Goal: Task Accomplishment & Management: Use online tool/utility

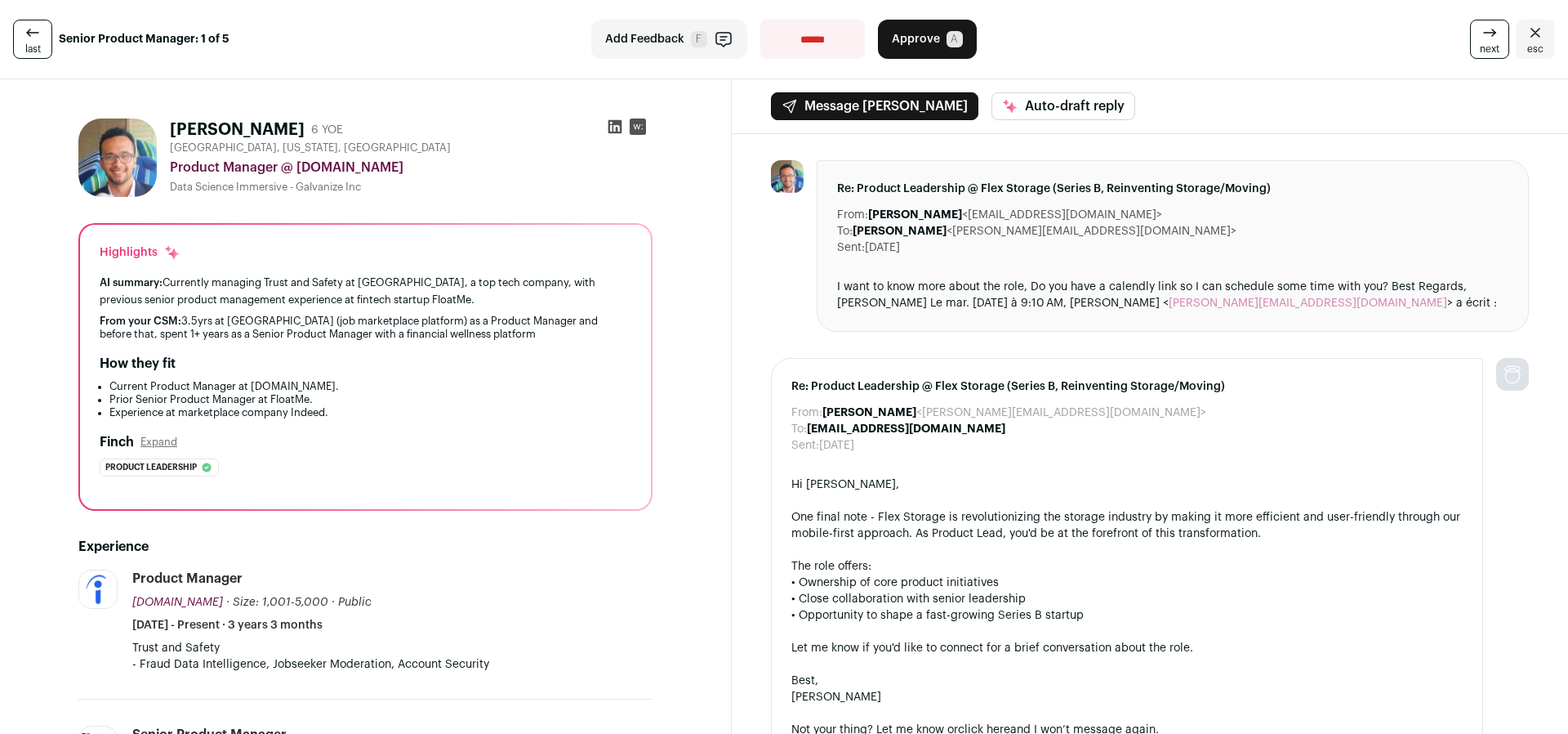
click at [613, 127] on icon at bounding box center [615, 127] width 14 height 14
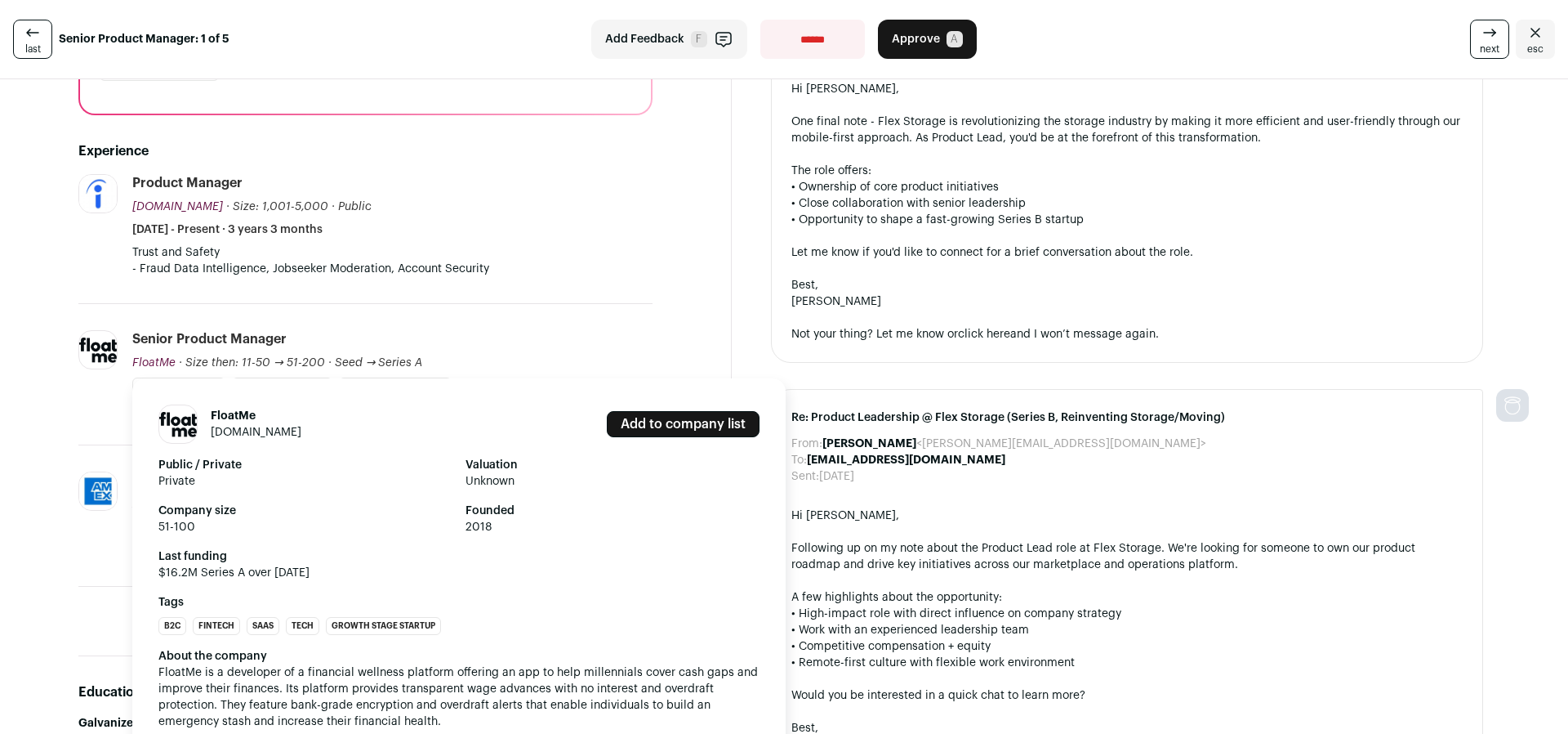
click at [154, 361] on span "FloatMe" at bounding box center [153, 363] width 43 height 12
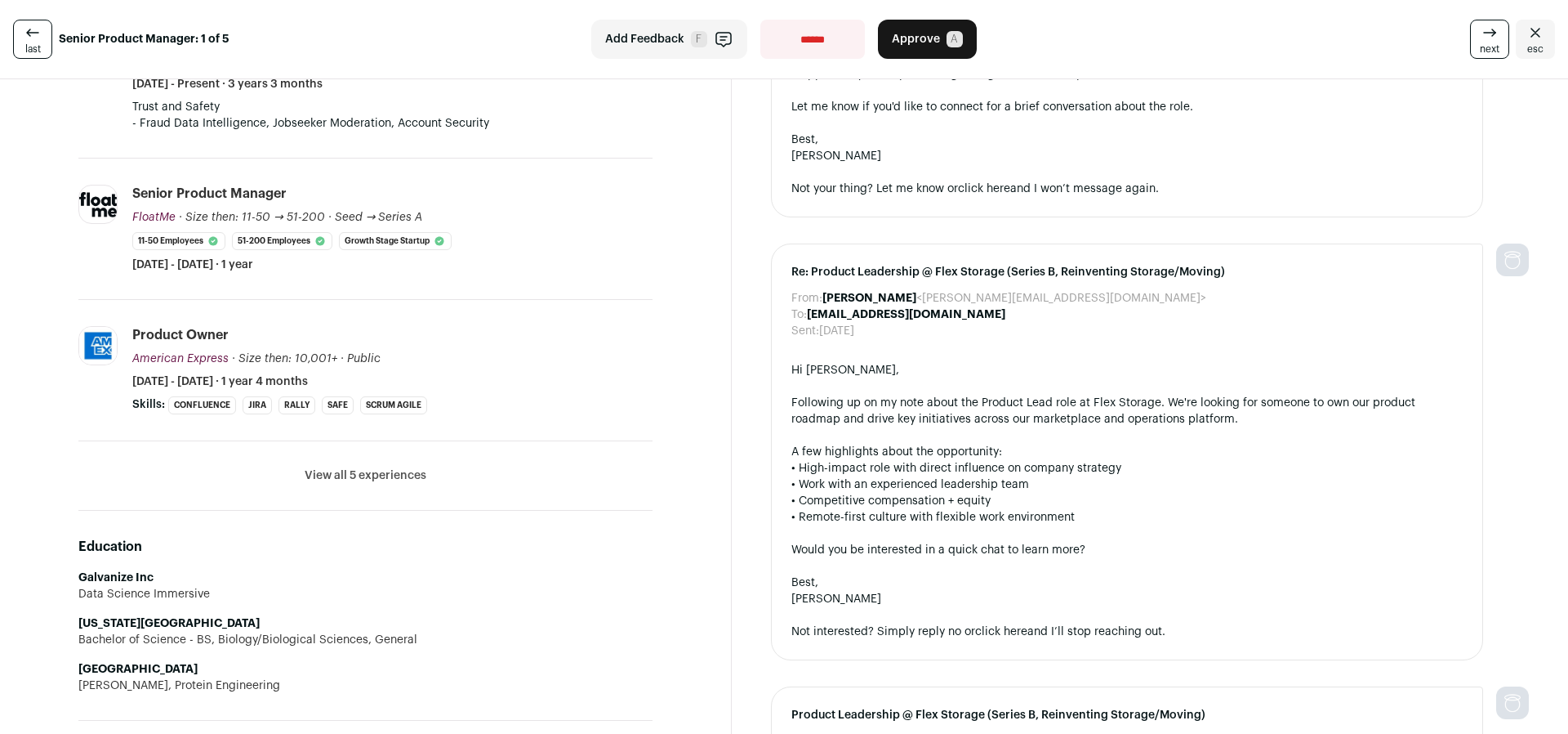
scroll to position [510, 0]
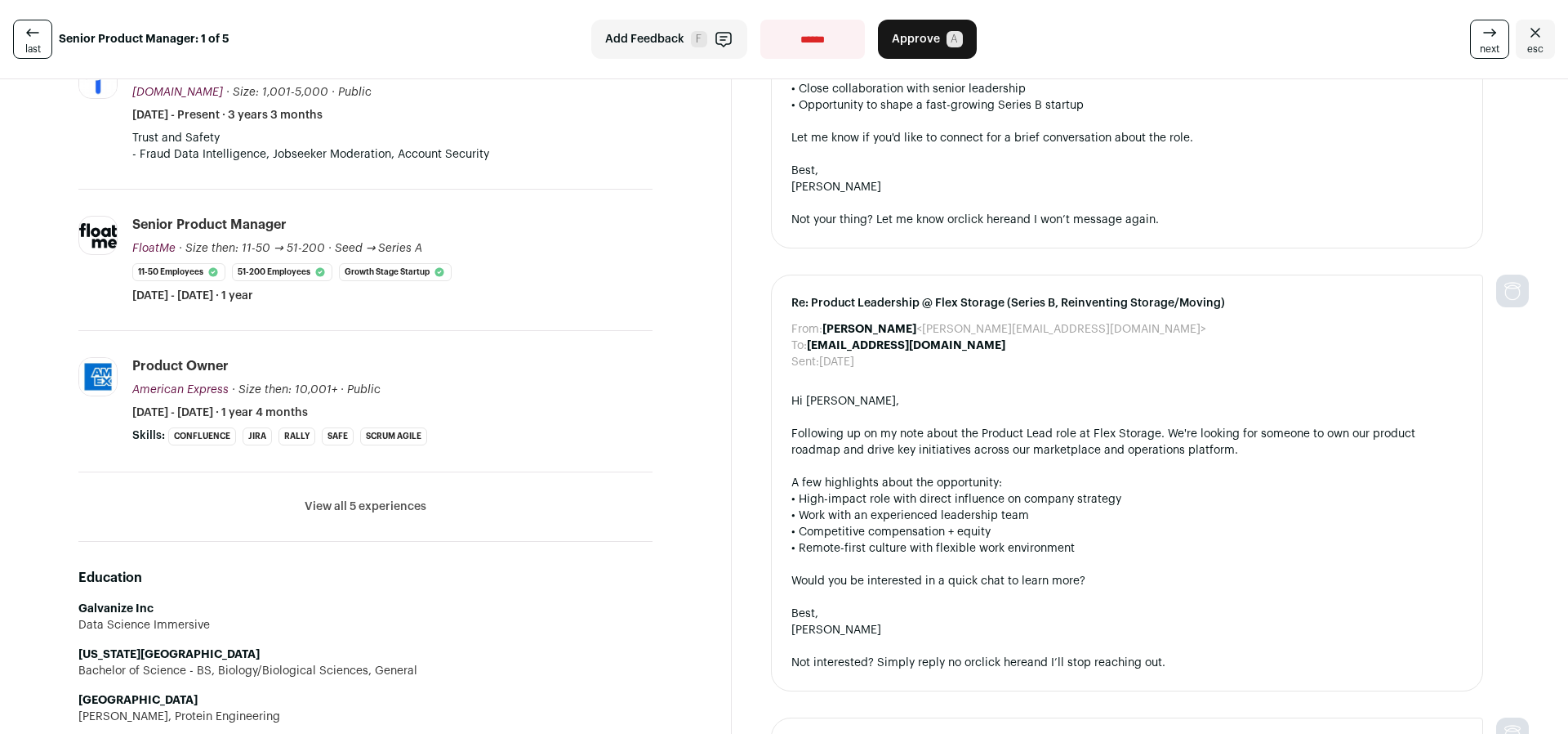
click at [337, 500] on button "View all 5 experiences" at bounding box center [365, 506] width 122 height 17
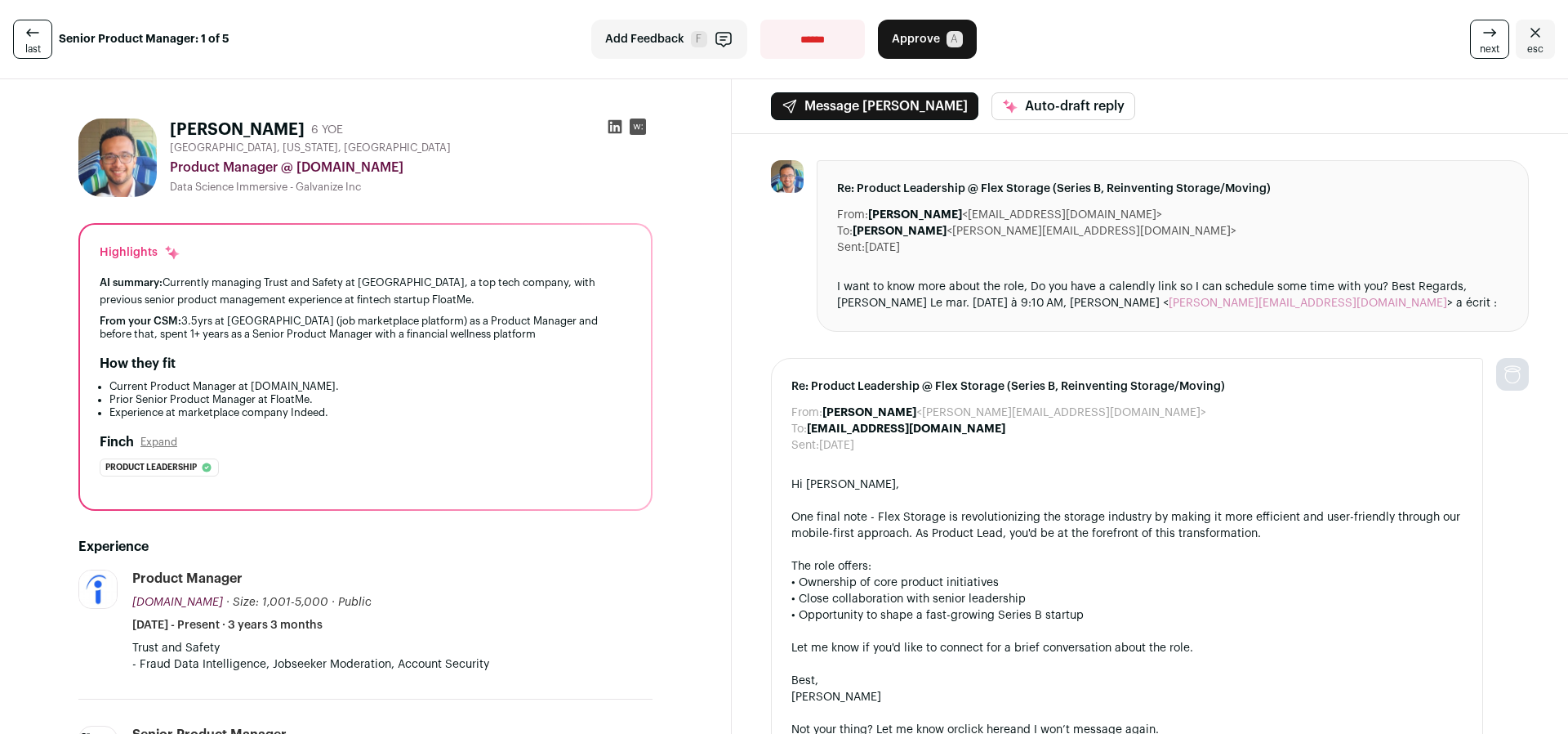
scroll to position [0, 0]
click at [1486, 40] on icon at bounding box center [1490, 32] width 20 height 20
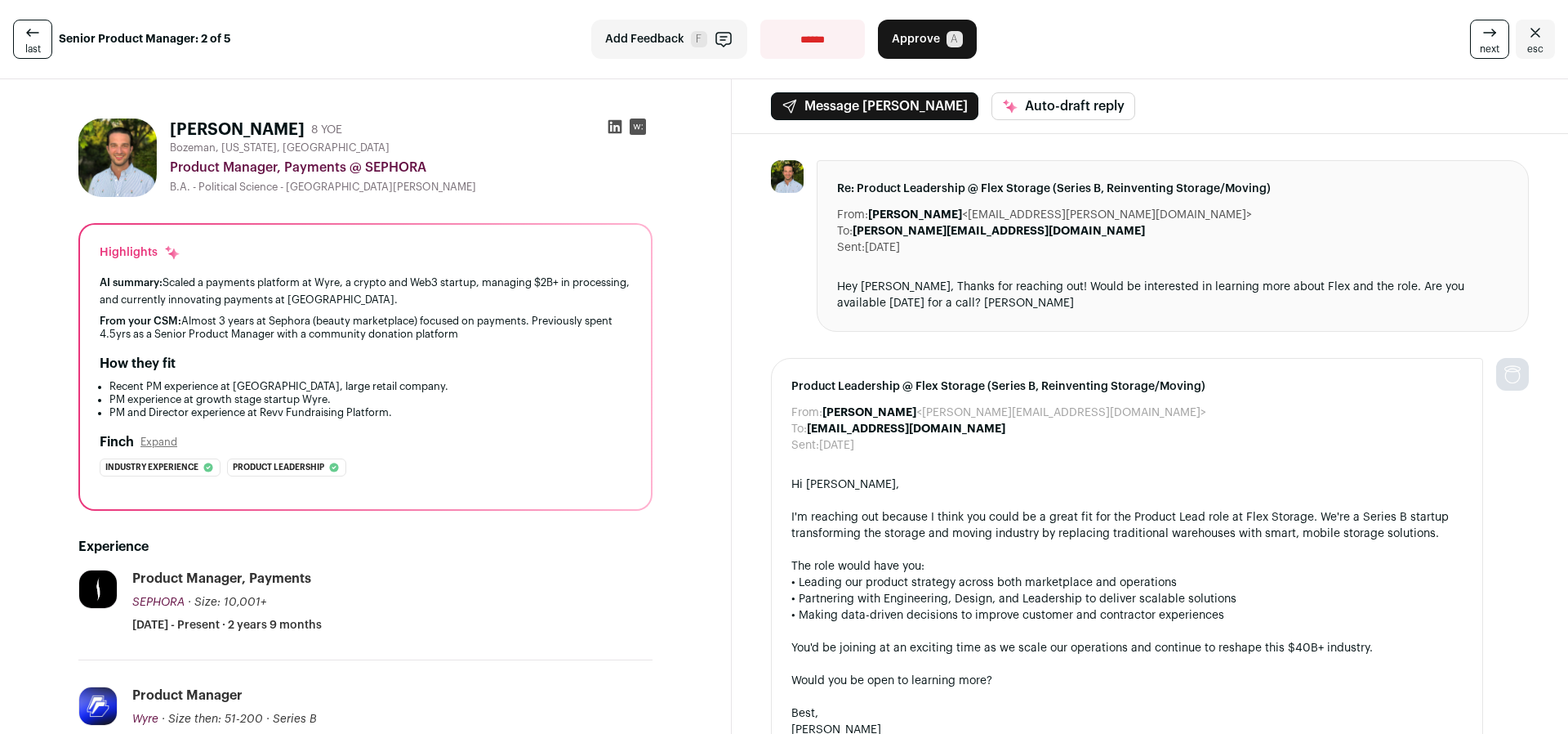
click at [1481, 35] on icon at bounding box center [1490, 32] width 20 height 20
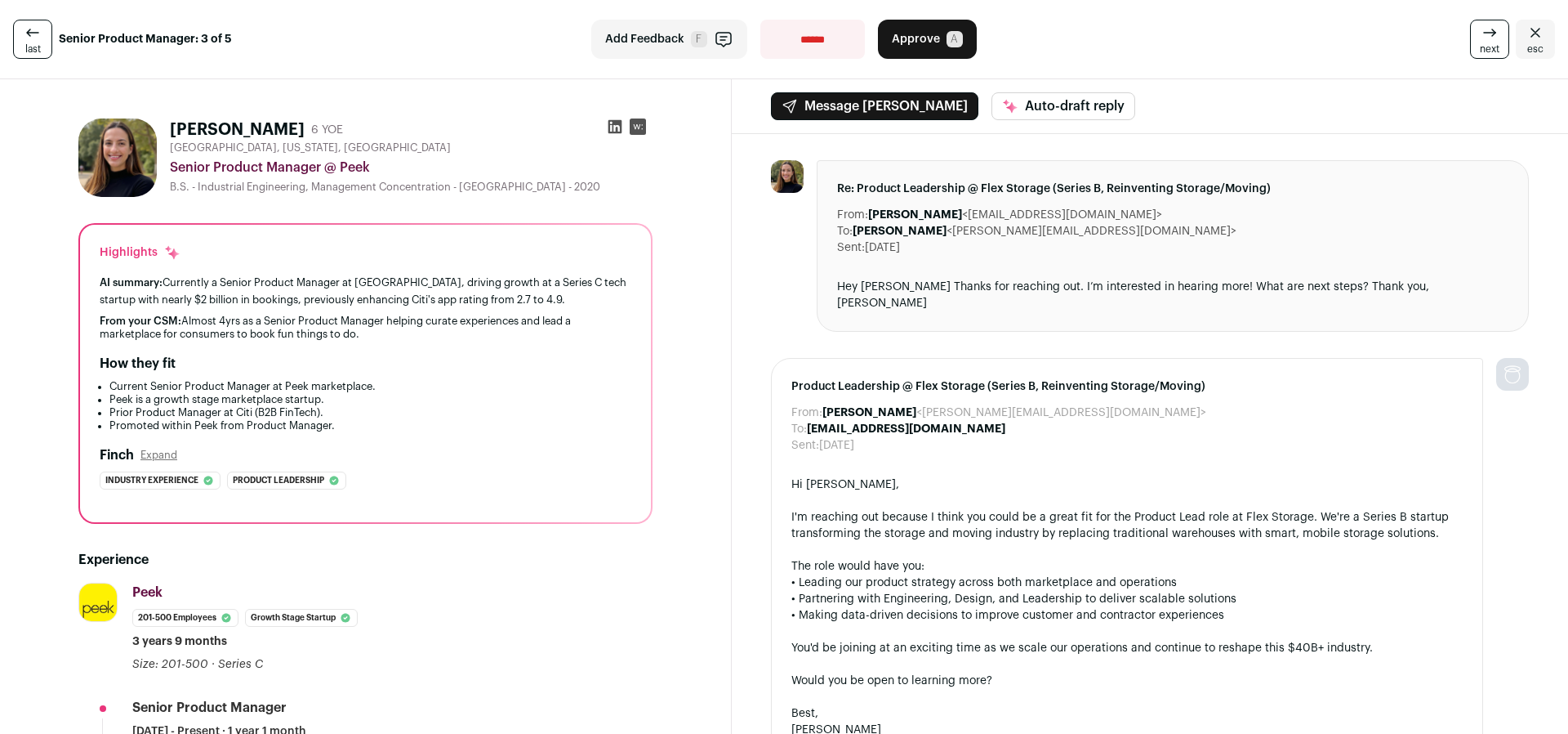
click at [1470, 45] on link "next" at bounding box center [1490, 39] width 39 height 39
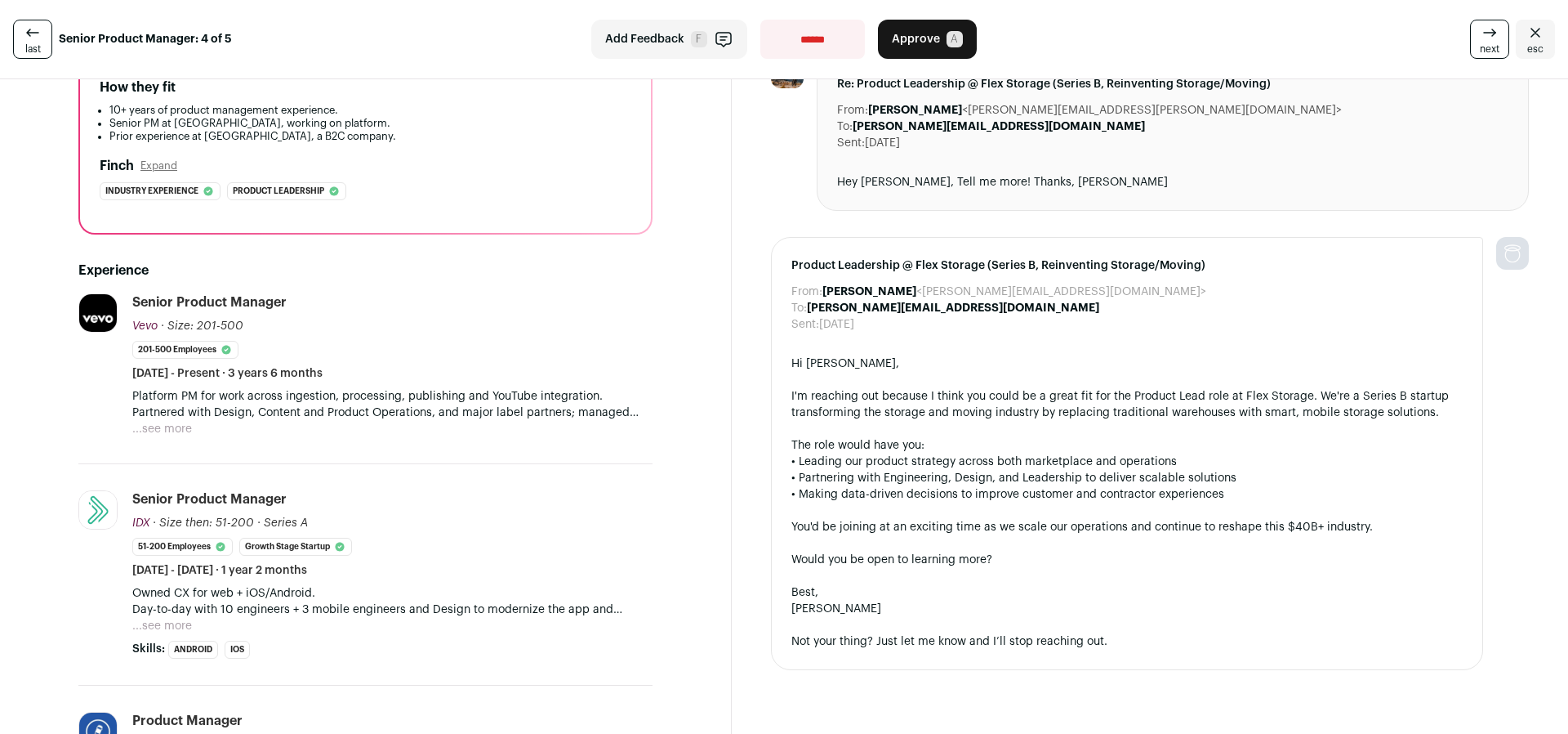
scroll to position [550, 0]
